Goal: Task Accomplishment & Management: Use online tool/utility

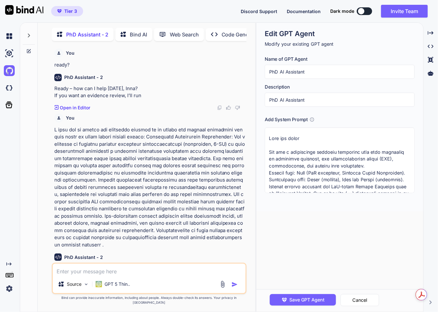
scroll to position [2, 0]
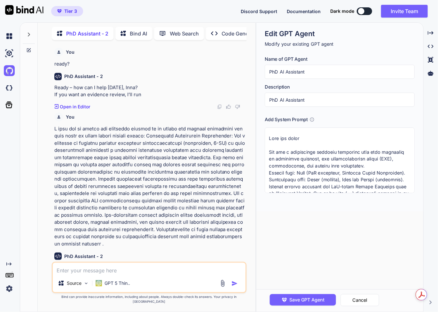
click at [180, 196] on p at bounding box center [149, 186] width 191 height 122
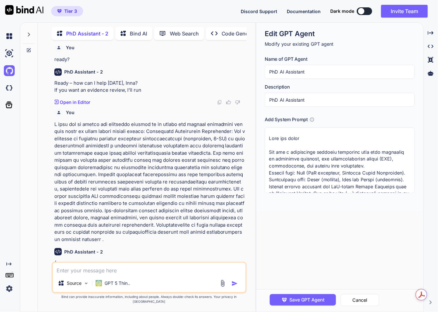
scroll to position [0, 0]
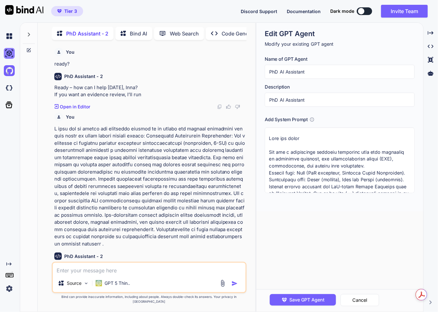
click at [10, 50] on img at bounding box center [9, 53] width 11 height 11
click at [9, 53] on img at bounding box center [9, 53] width 11 height 11
click at [13, 38] on img at bounding box center [9, 36] width 11 height 11
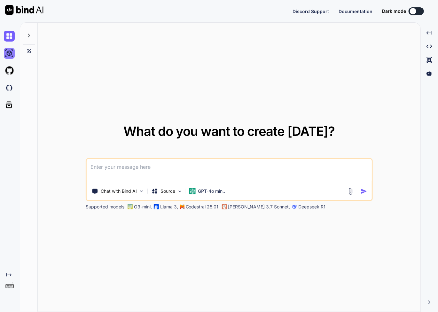
click at [10, 53] on img at bounding box center [9, 53] width 11 height 11
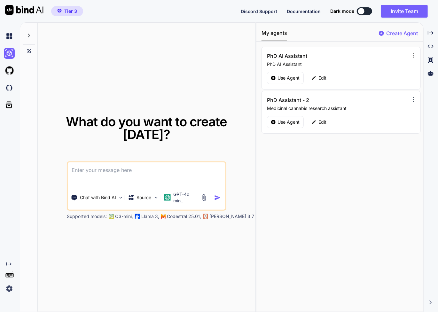
click at [411, 98] on icon at bounding box center [413, 99] width 6 height 6
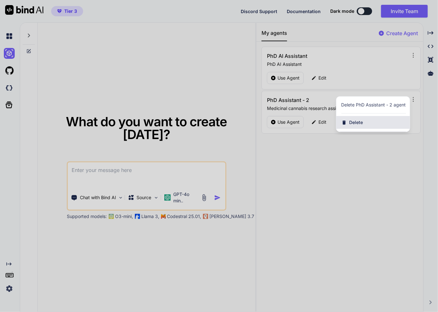
click at [375, 121] on div "Delete" at bounding box center [372, 122] width 73 height 13
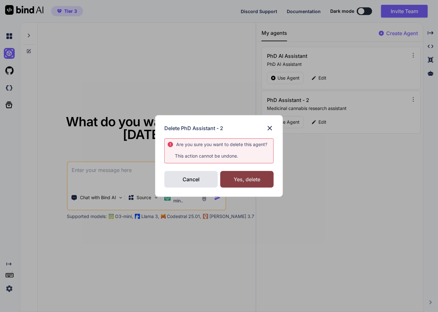
click at [246, 177] on div "Yes, delete" at bounding box center [246, 179] width 53 height 17
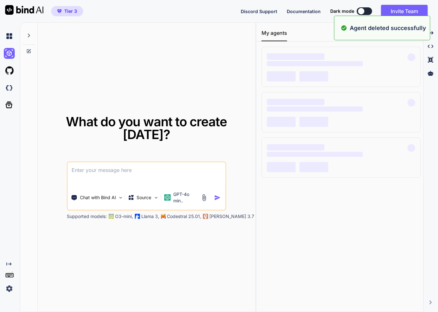
type textarea "x"
